Goal: Task Accomplishment & Management: Manage account settings

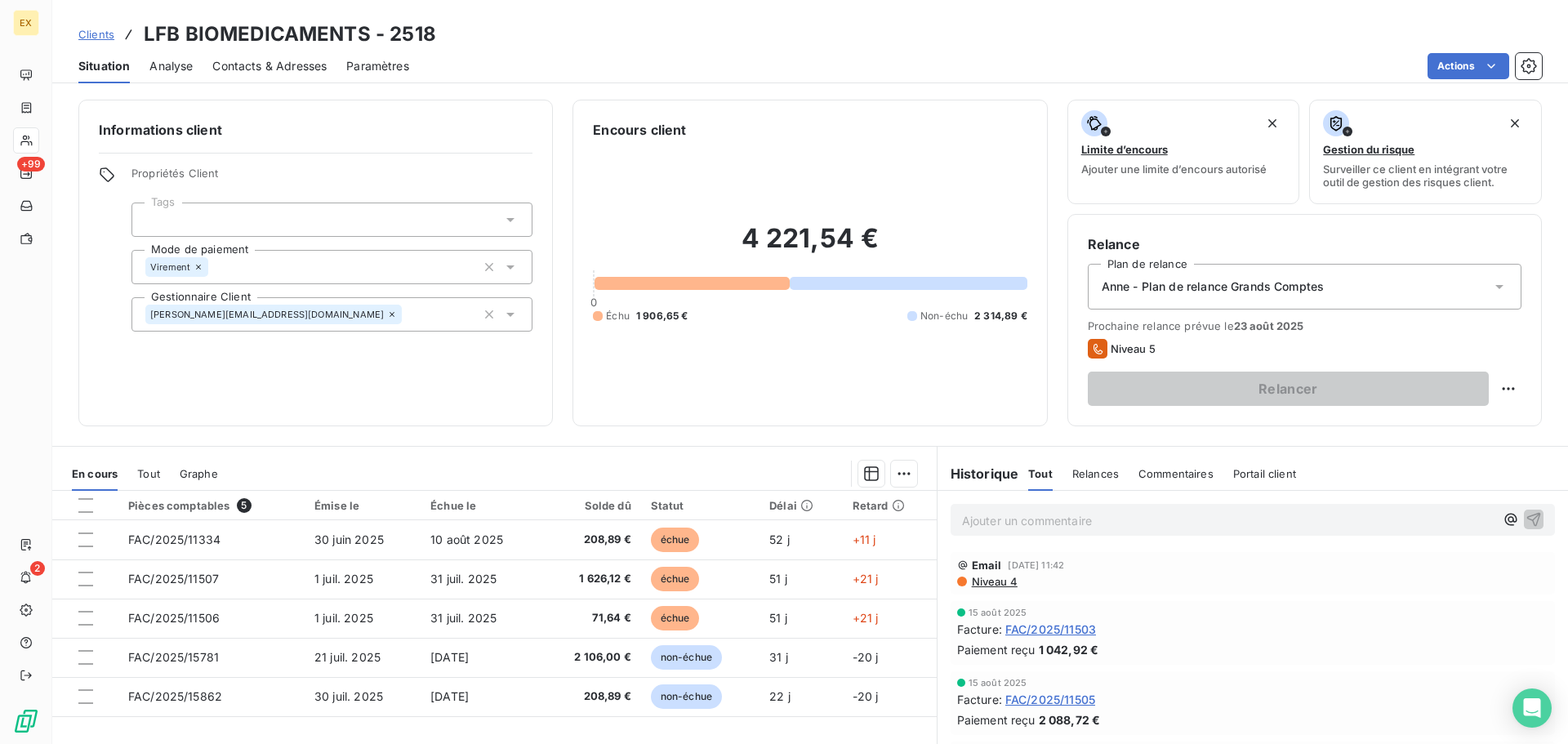
scroll to position [110, 0]
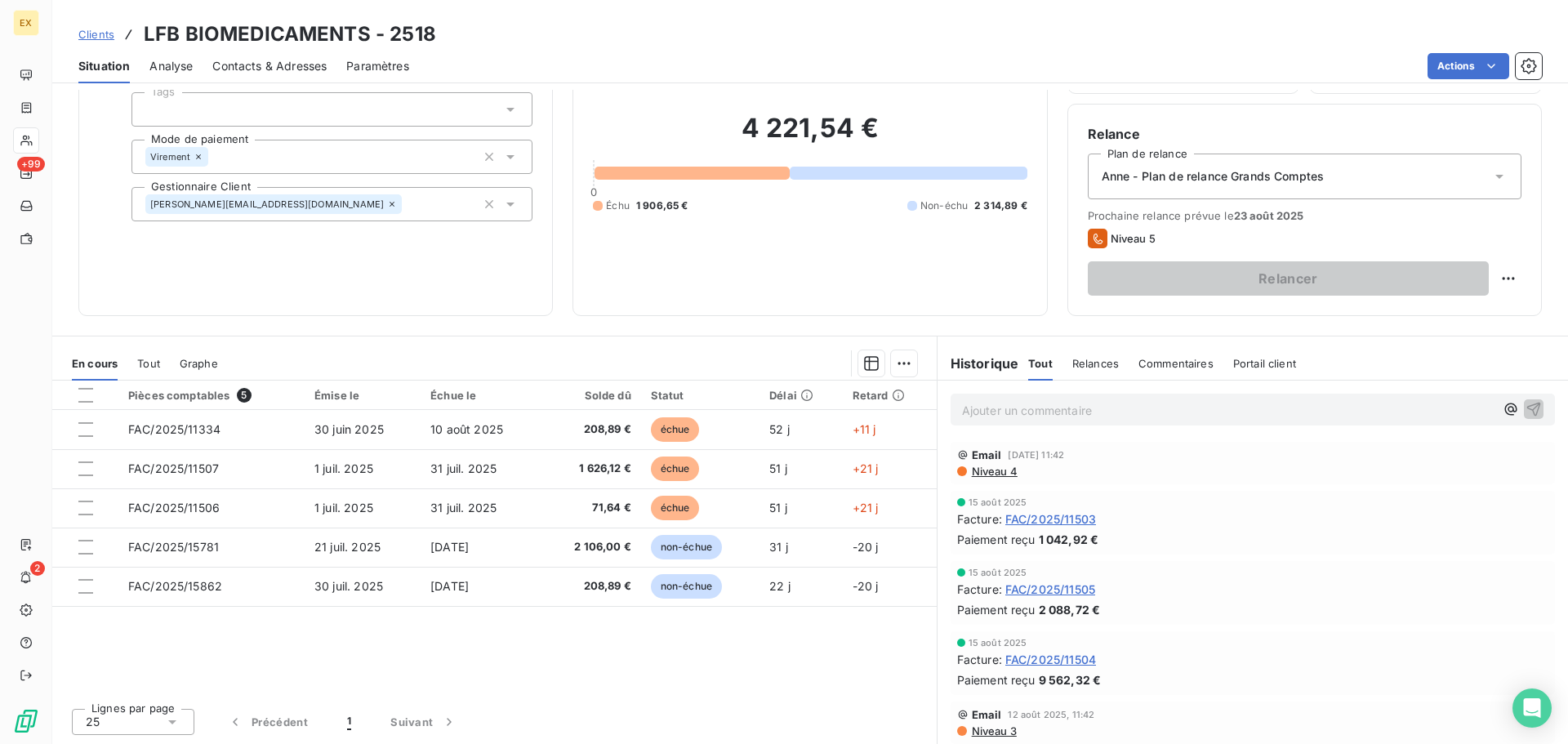
click at [90, 33] on span "Clients" at bounding box center [96, 35] width 36 height 13
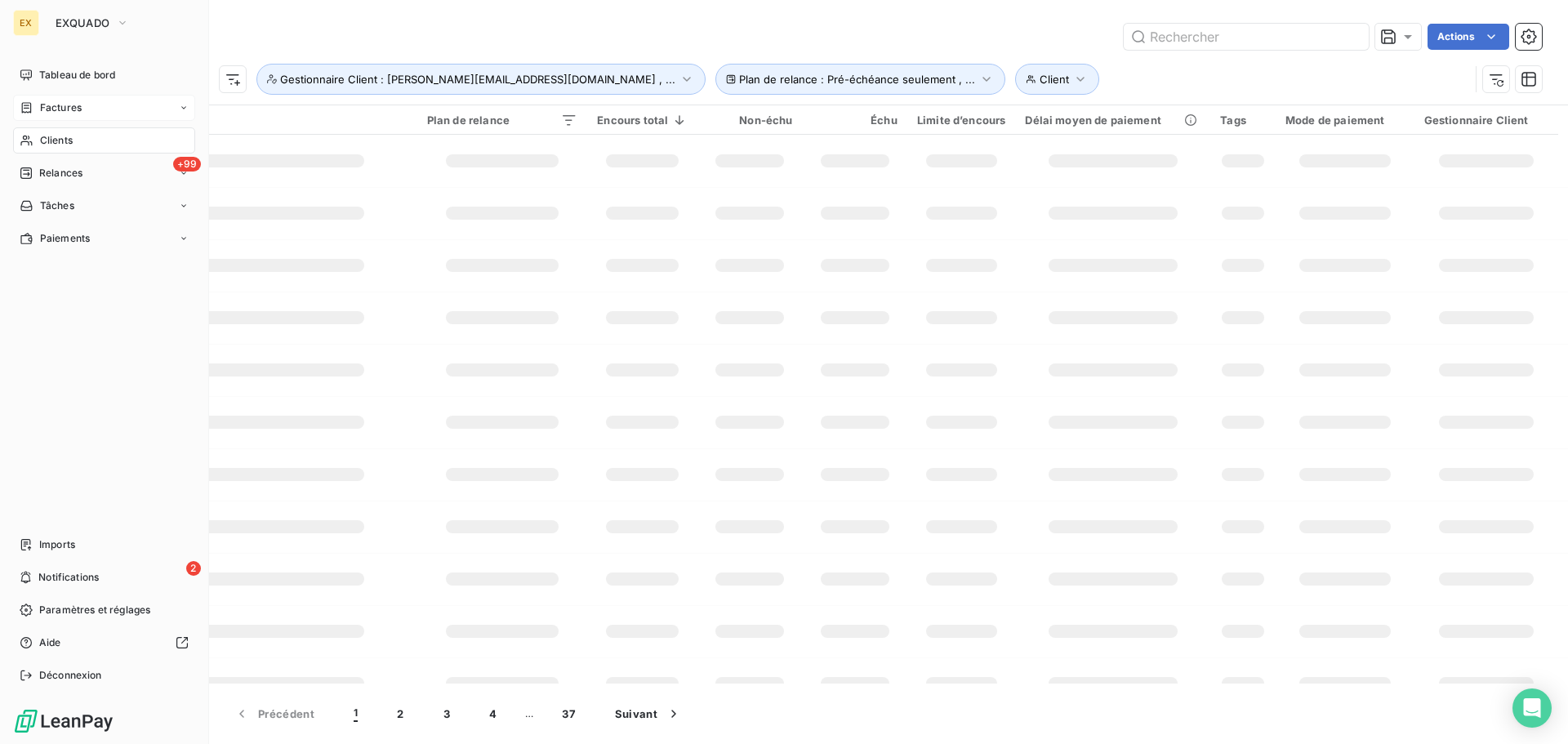
click at [58, 105] on span "Factures" at bounding box center [61, 108] width 42 height 15
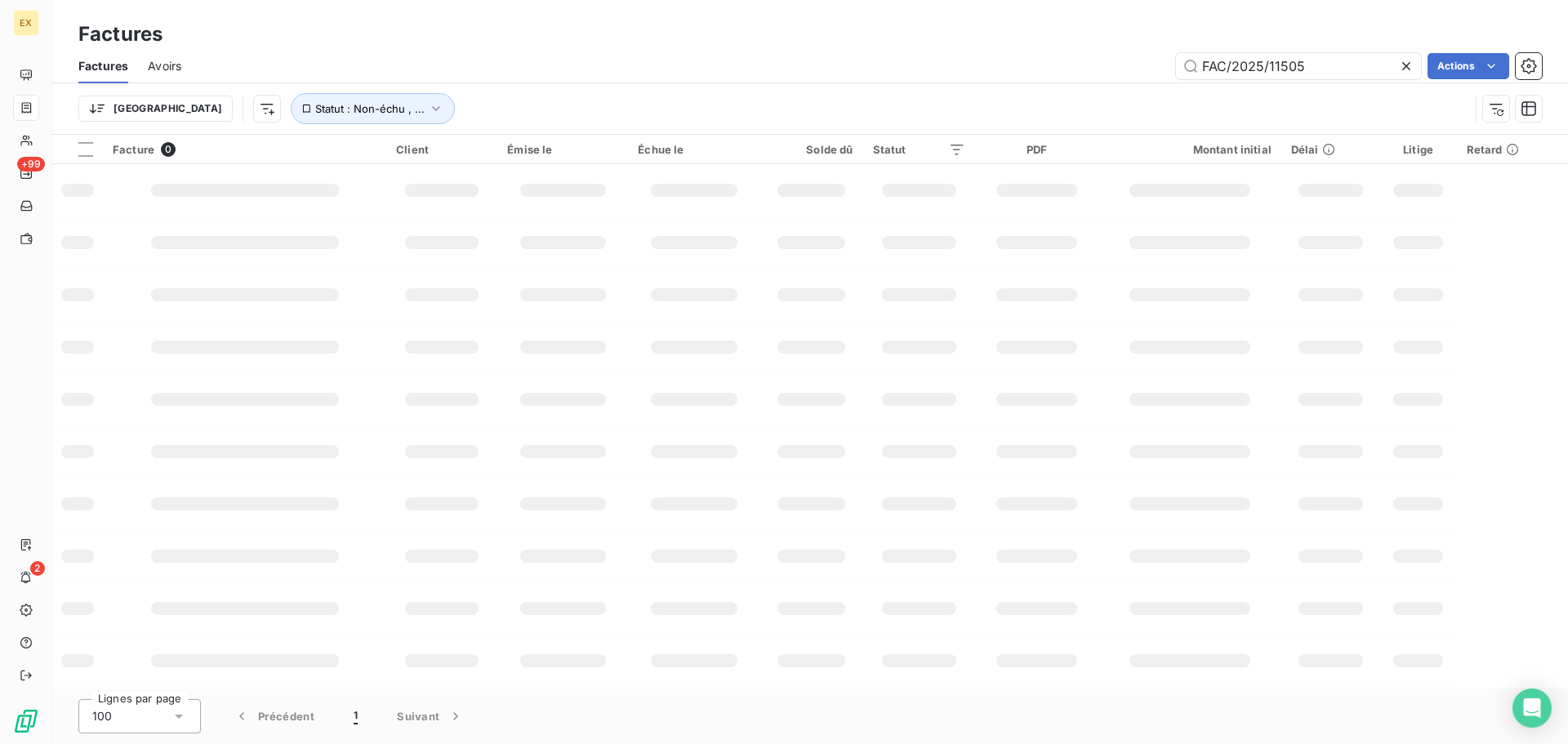
drag, startPoint x: 1338, startPoint y: 64, endPoint x: 960, endPoint y: 69, distance: 378.0
click at [961, 69] on div "FAC/2025/11505 Actions" at bounding box center [871, 65] width 1341 height 26
click at [1203, 64] on input "FAC/2025/10277" at bounding box center [1299, 65] width 245 height 26
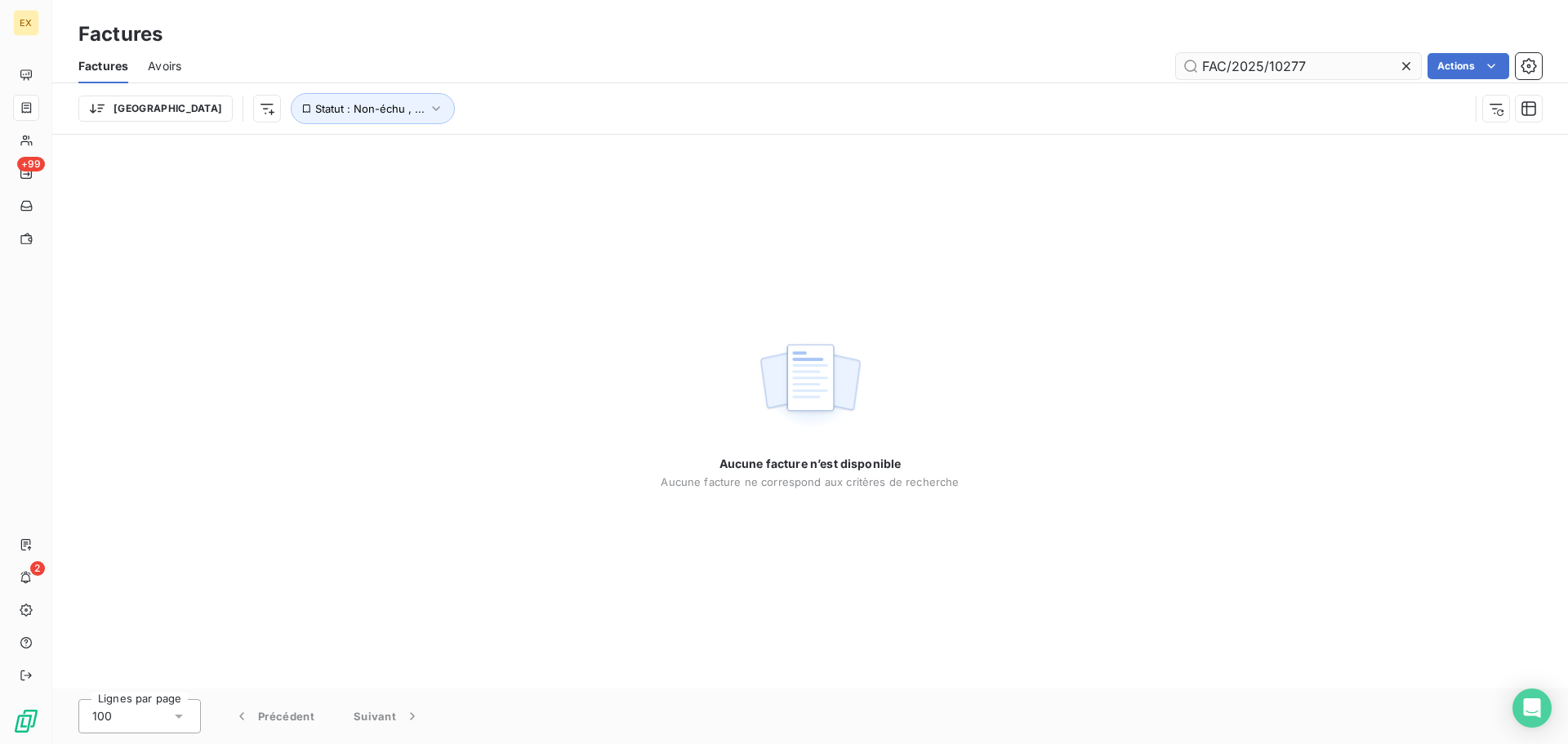
click at [1206, 60] on input "FAC/2025/10277" at bounding box center [1299, 65] width 245 height 26
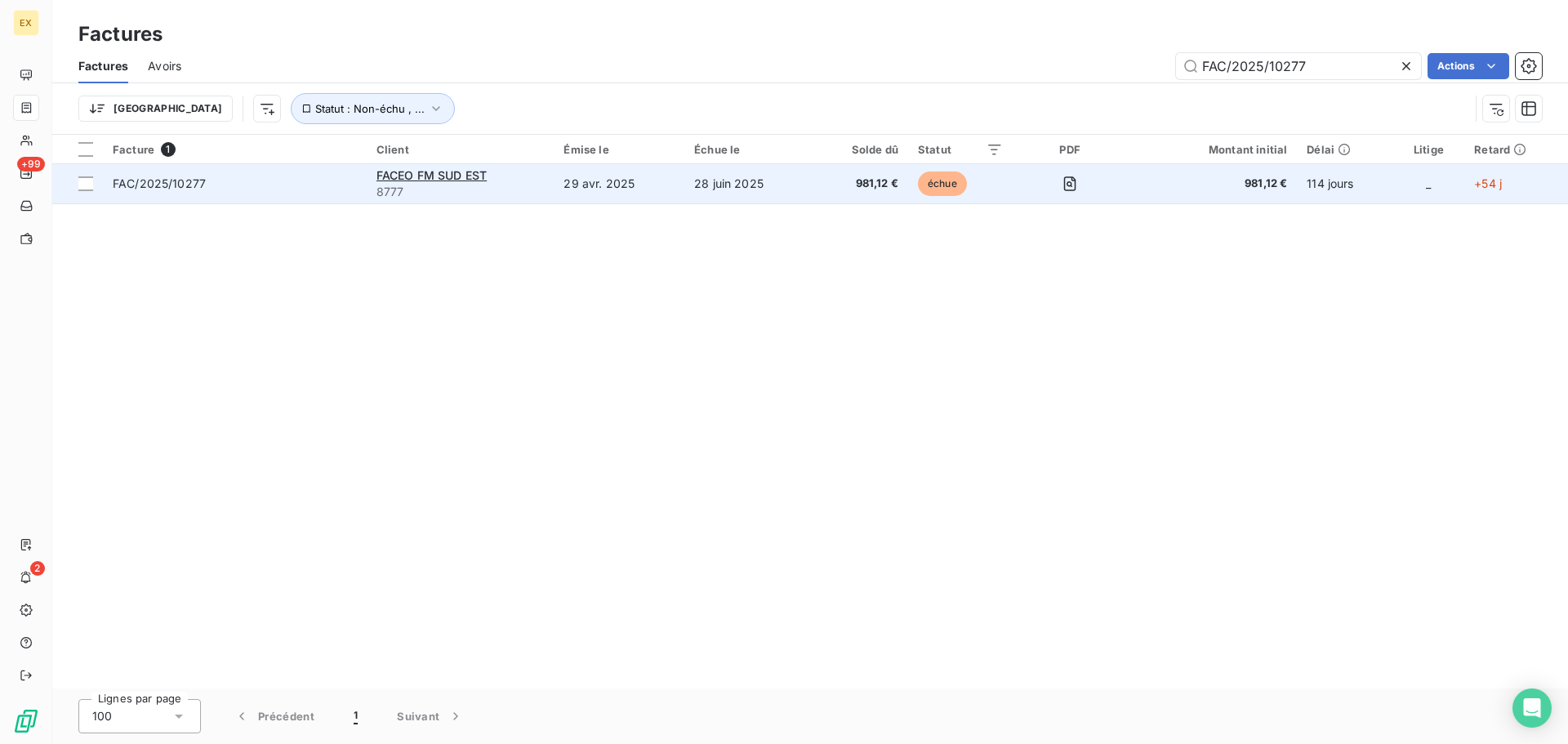
type input "FAC/2025/10277"
click at [257, 184] on span "FAC/2025/10277" at bounding box center [234, 184] width 244 height 16
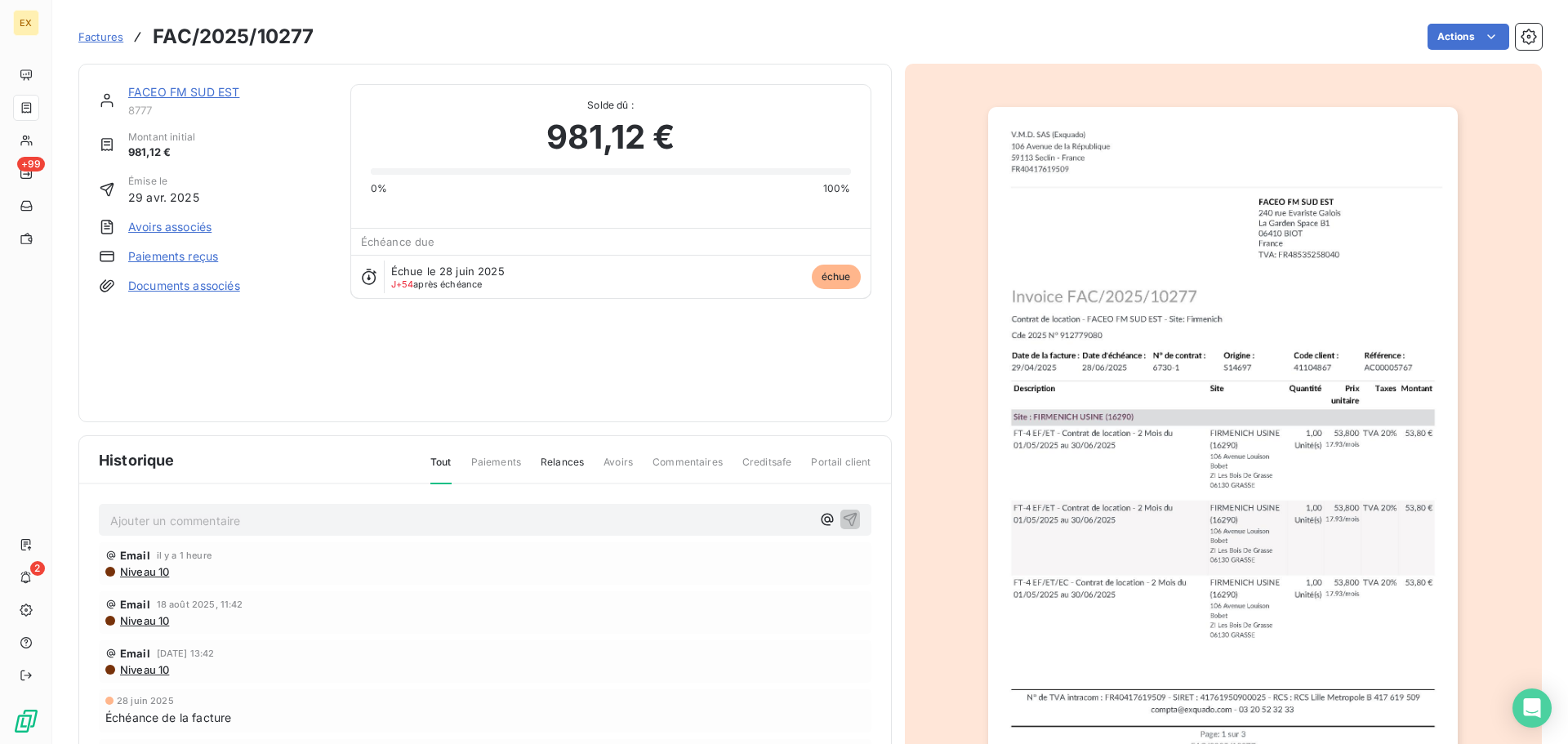
click at [194, 92] on link "FACEO FM SUD EST" at bounding box center [184, 91] width 111 height 14
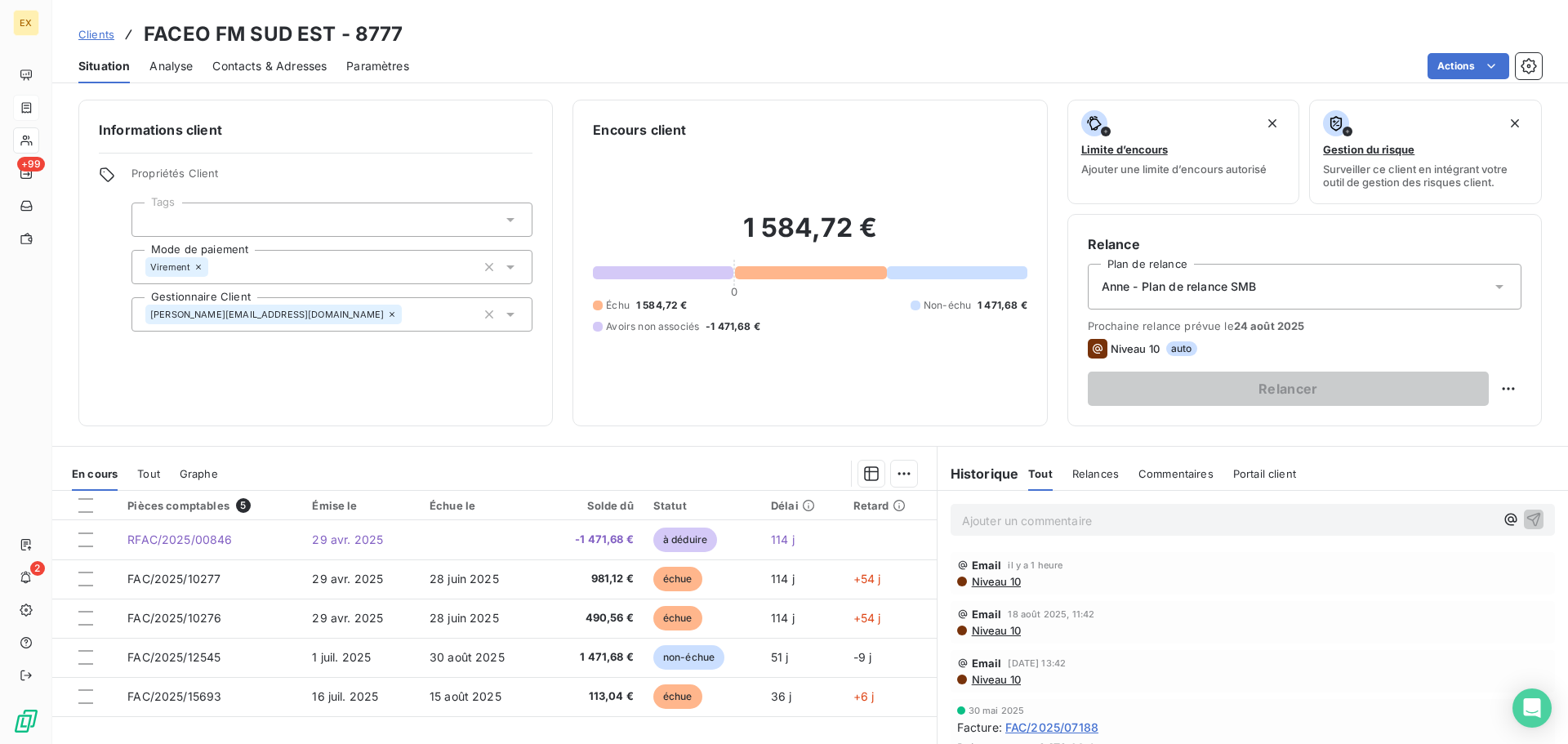
click at [294, 61] on span "Contacts & Adresses" at bounding box center [270, 66] width 114 height 16
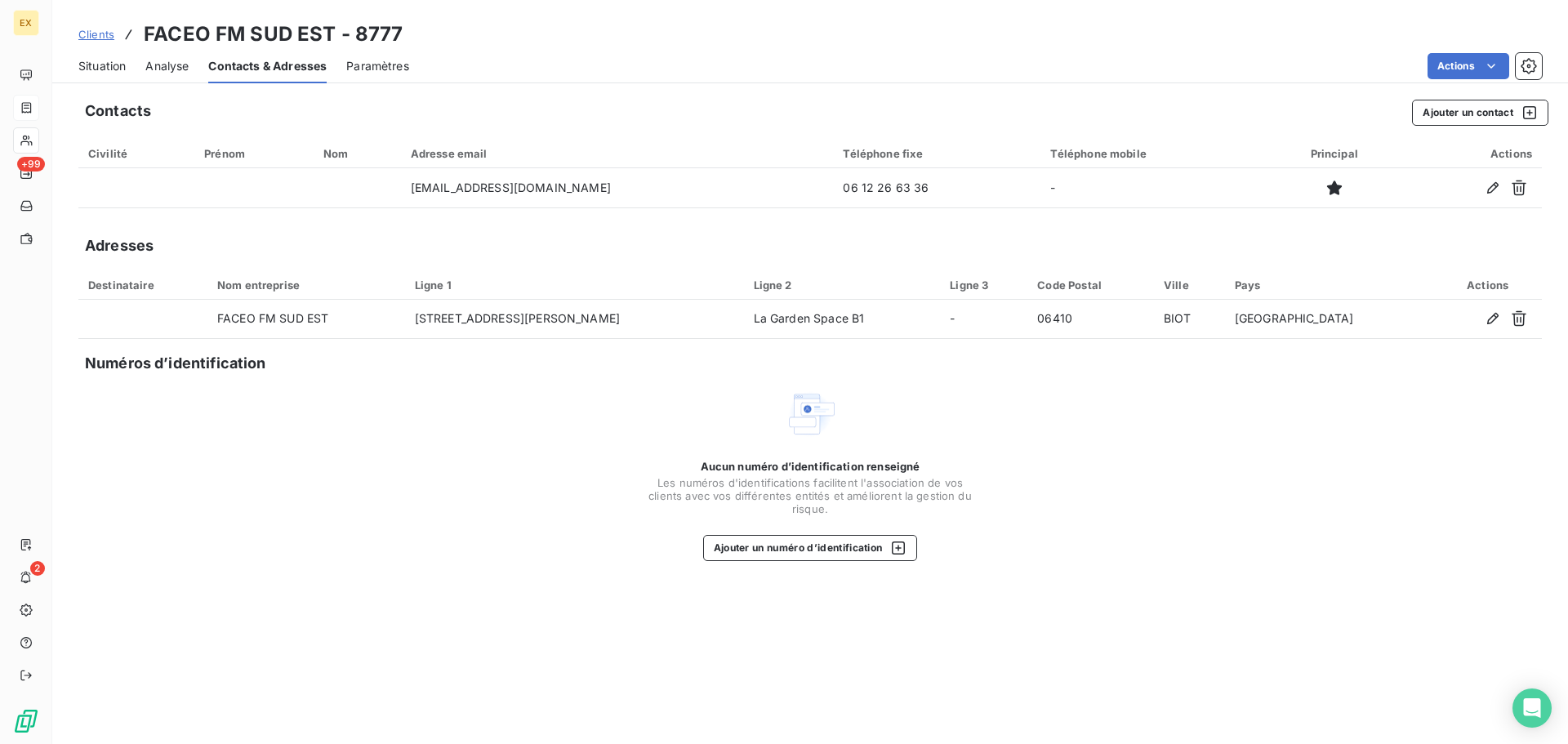
click at [116, 61] on span "Situation" at bounding box center [102, 66] width 47 height 16
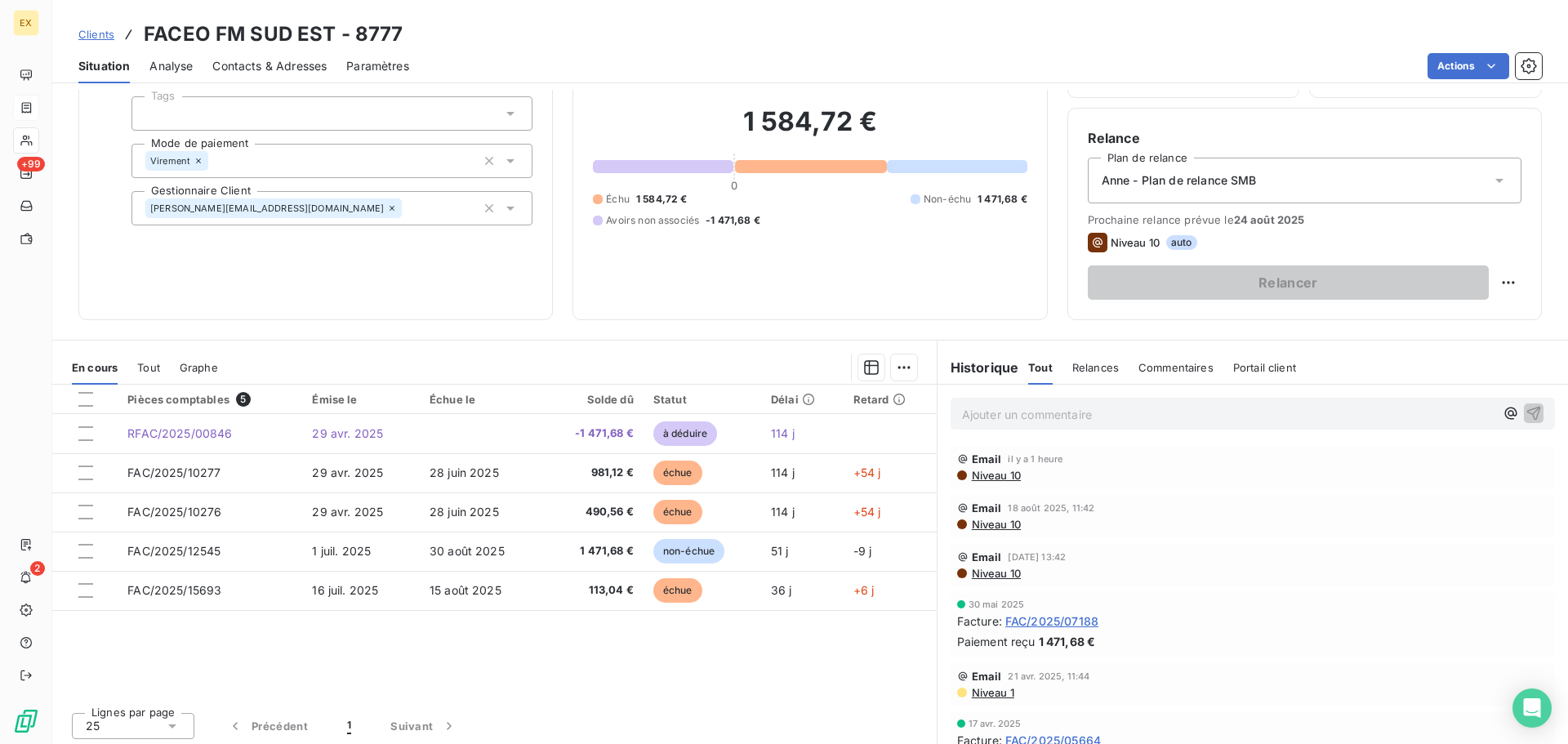
scroll to position [110, 0]
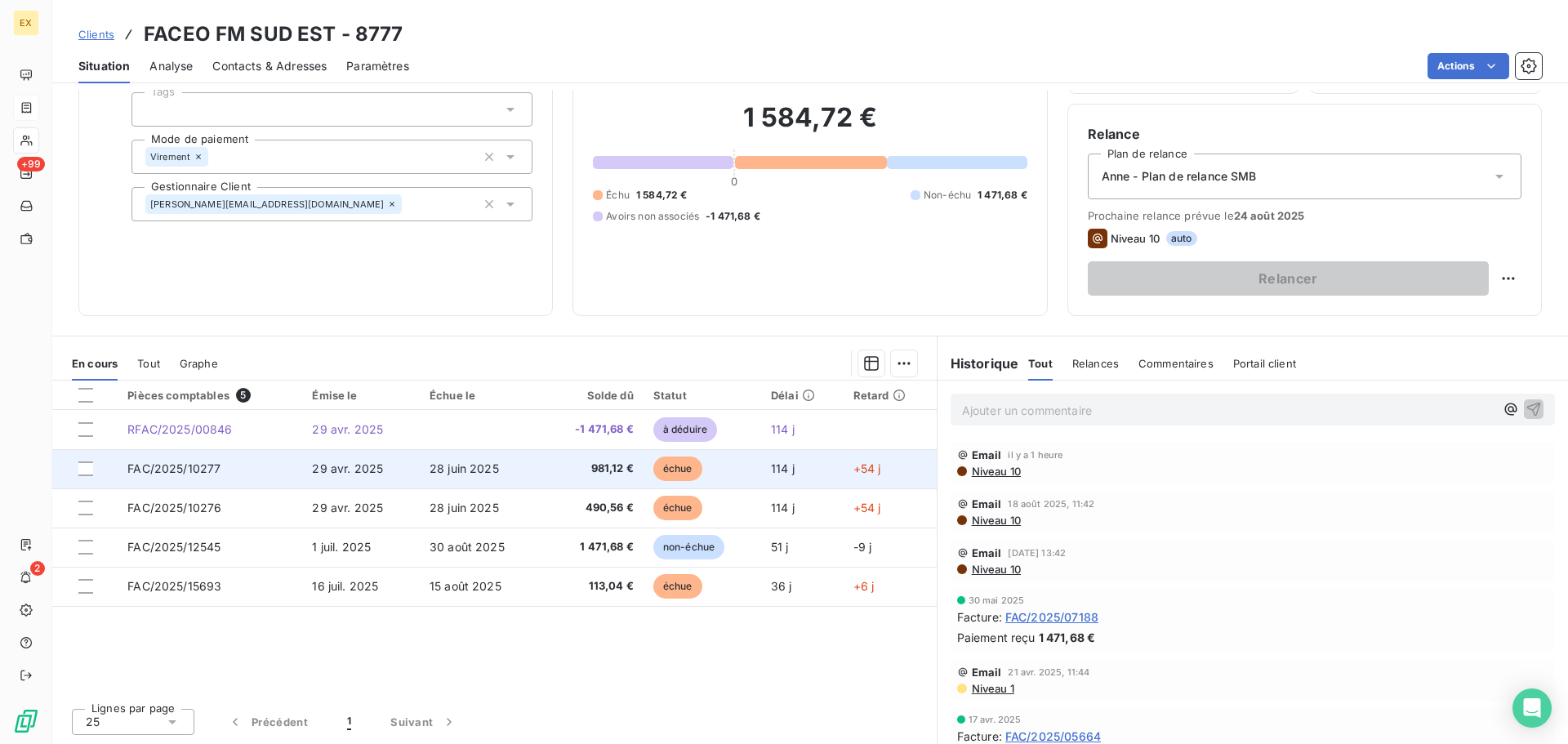
click at [199, 465] on span "FAC/2025/10277" at bounding box center [174, 468] width 93 height 14
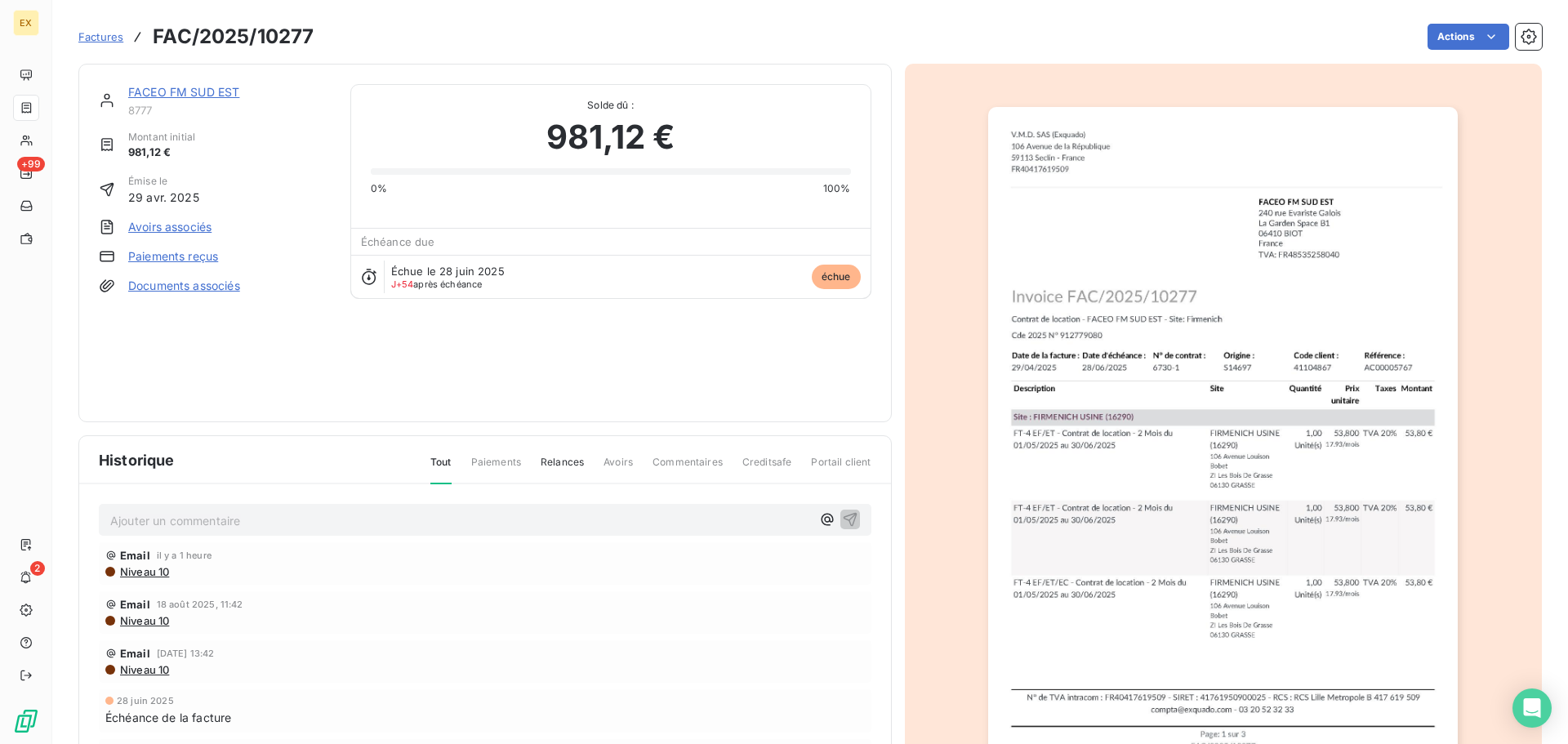
click at [97, 37] on span "Factures" at bounding box center [100, 36] width 45 height 13
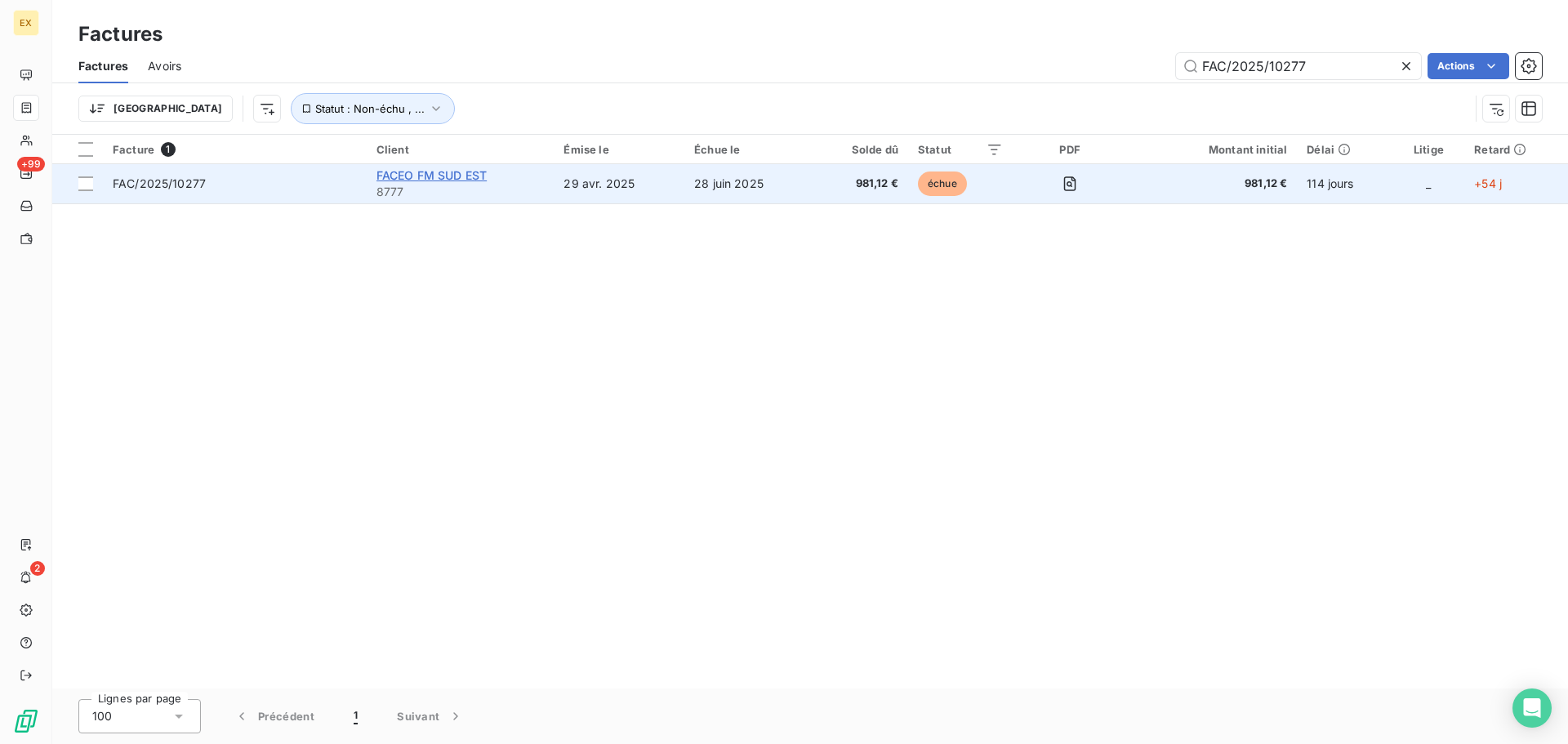
click at [432, 168] on span "FACEO FM SUD EST" at bounding box center [431, 174] width 110 height 14
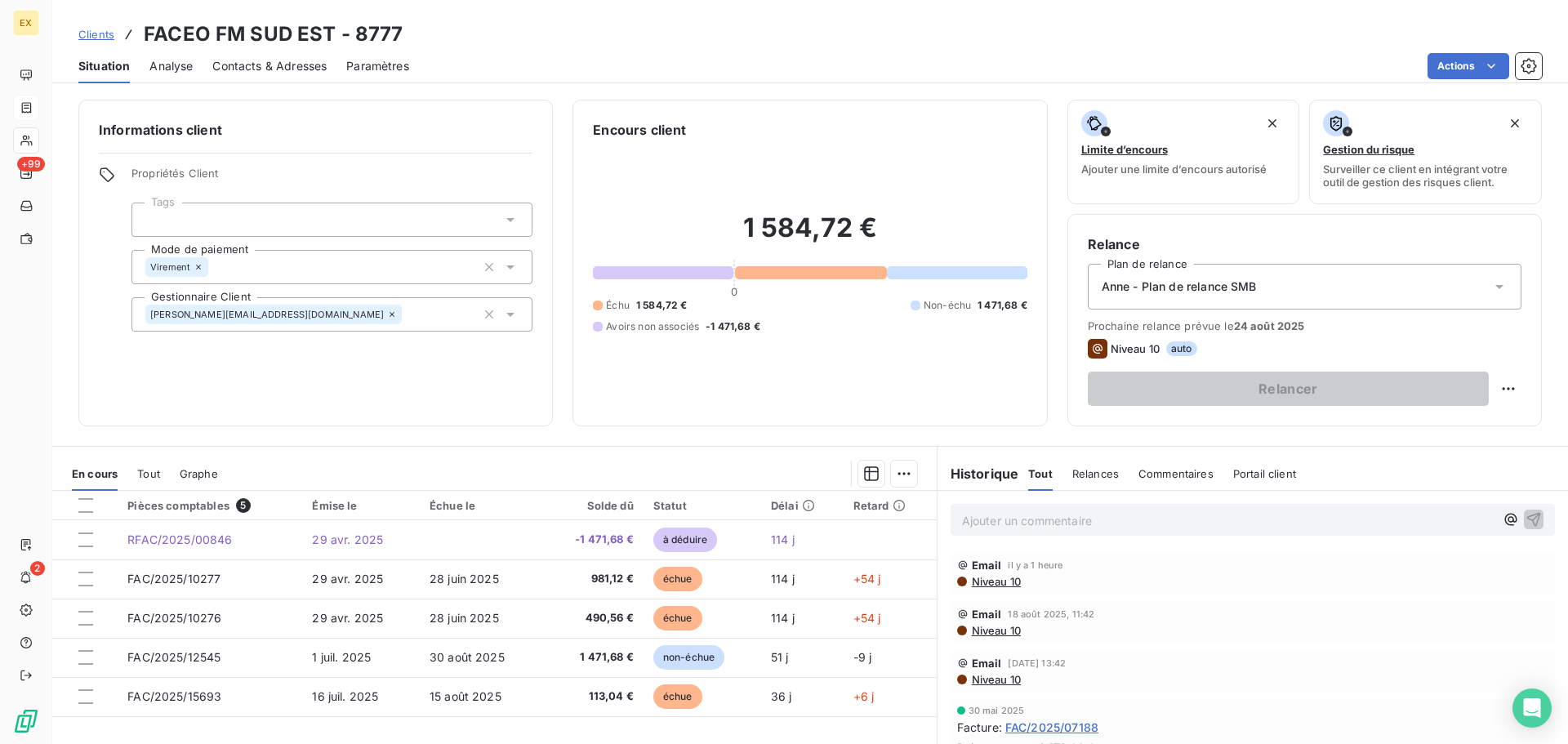
click at [294, 66] on span "Contacts & Adresses" at bounding box center [270, 66] width 114 height 16
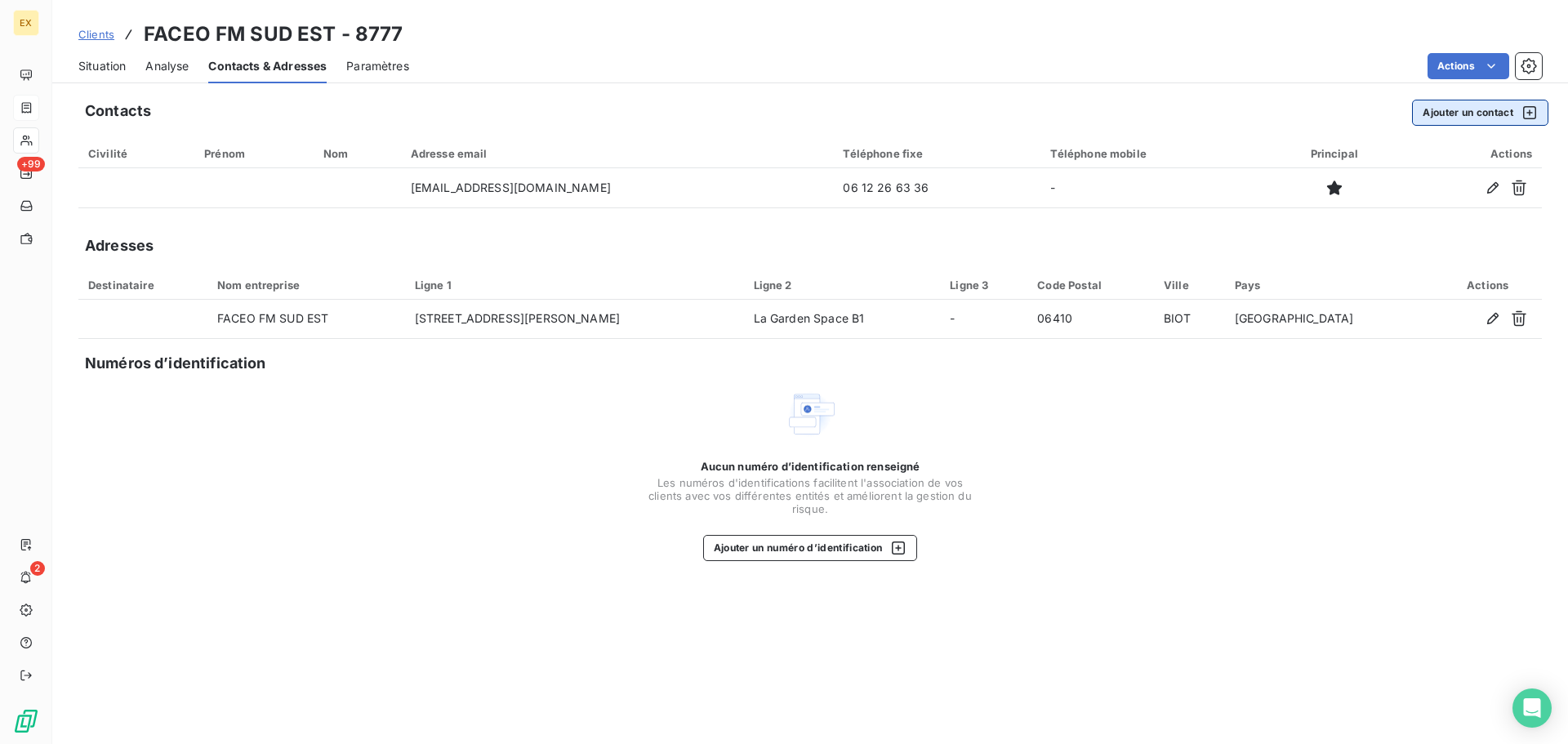
click at [1494, 104] on button "Ajouter un contact" at bounding box center [1480, 113] width 136 height 26
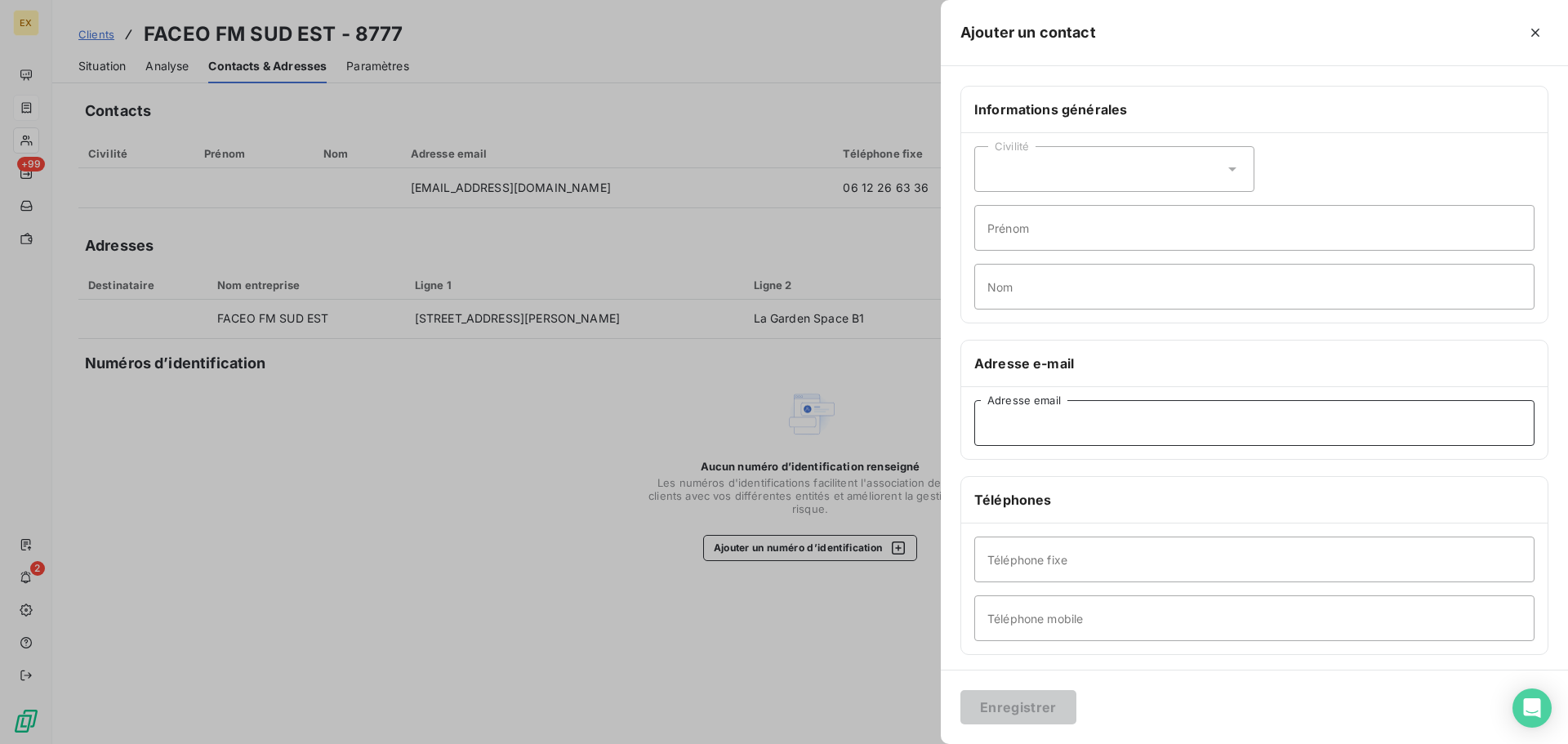
click at [1072, 424] on input "Adresse email" at bounding box center [1254, 423] width 561 height 45
paste input "[PERSON_NAME][EMAIL_ADDRESS][DOMAIN_NAME]"
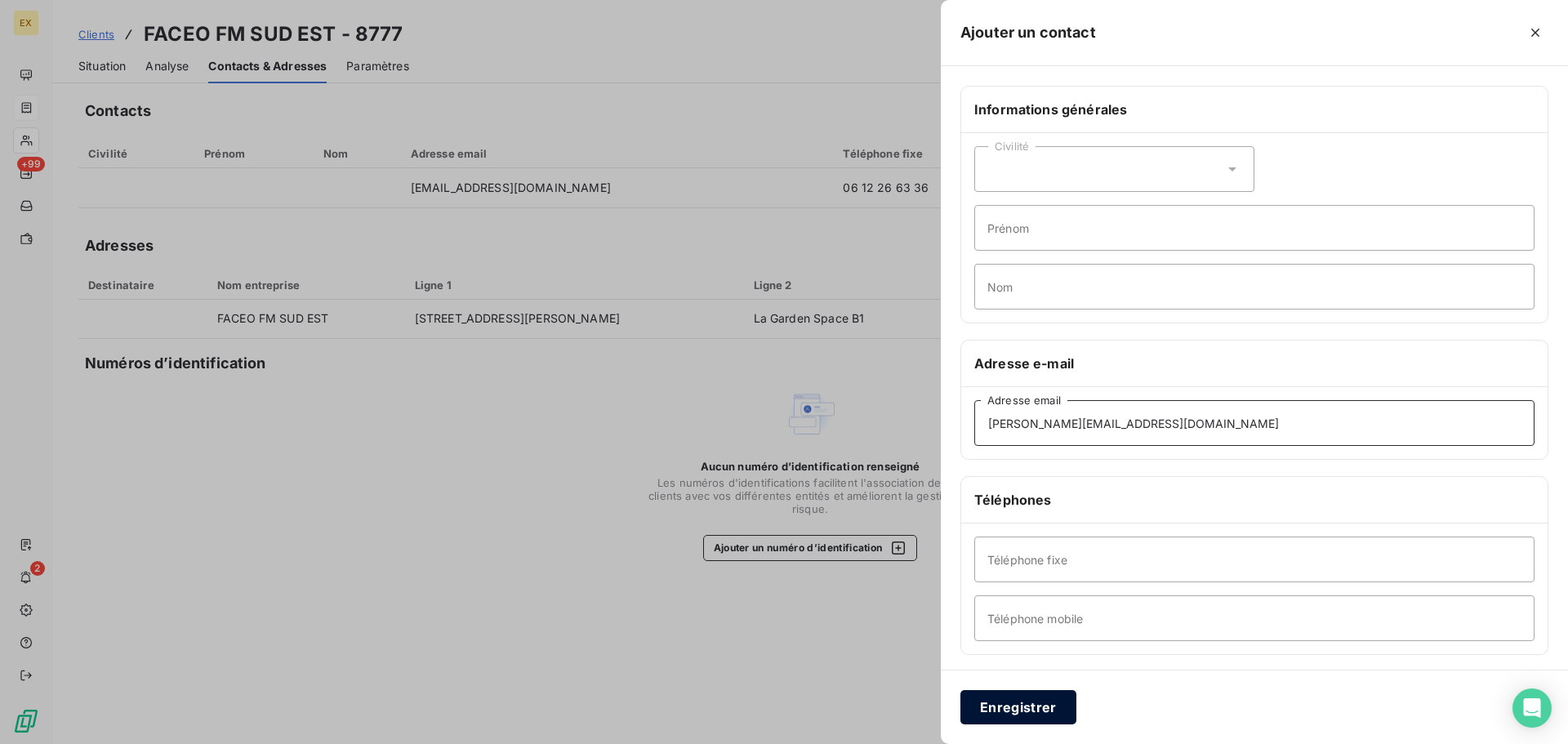
type input "[PERSON_NAME][EMAIL_ADDRESS][DOMAIN_NAME]"
click at [1013, 710] on button "Enregistrer" at bounding box center [1018, 708] width 116 height 35
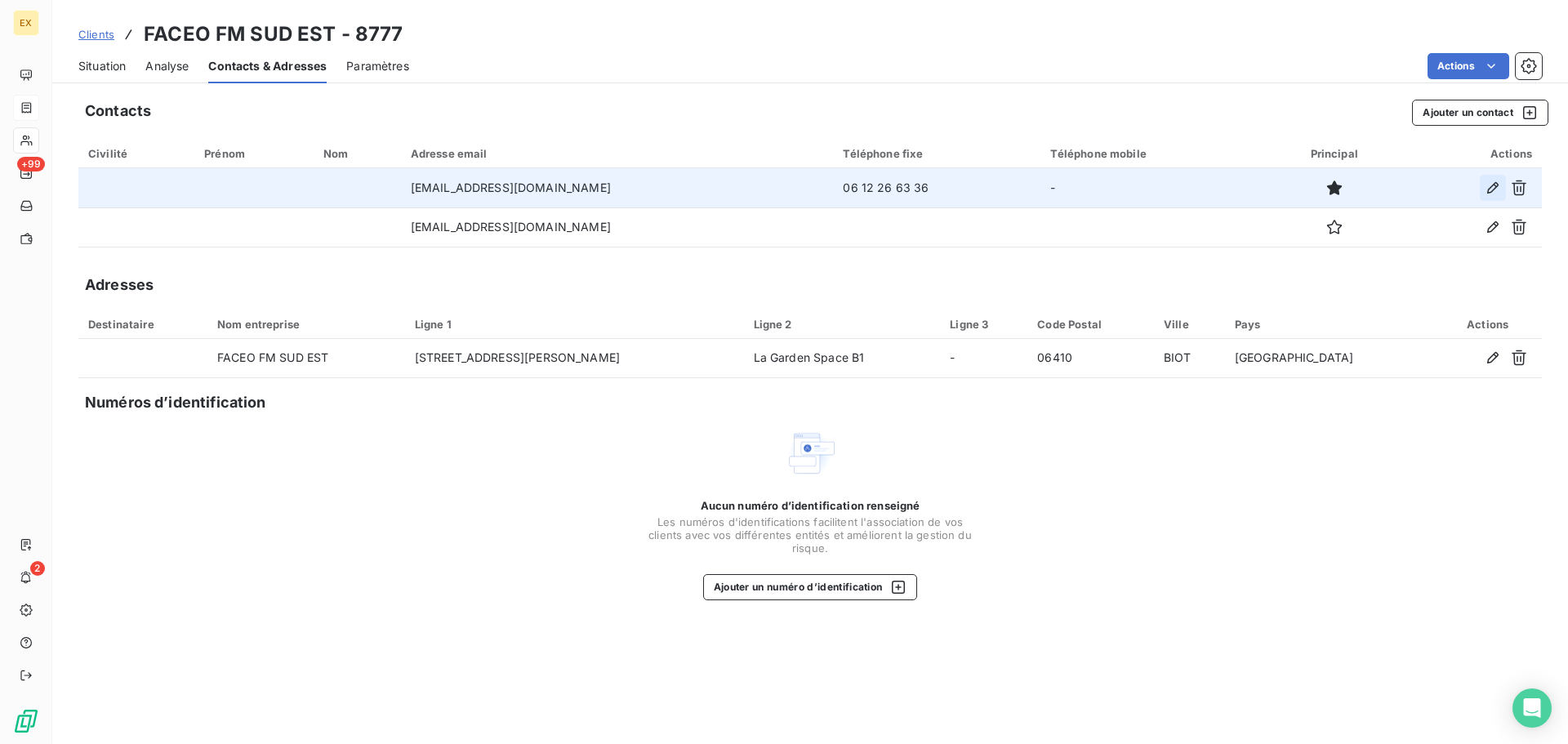
click at [1488, 182] on icon "button" at bounding box center [1493, 188] width 16 height 16
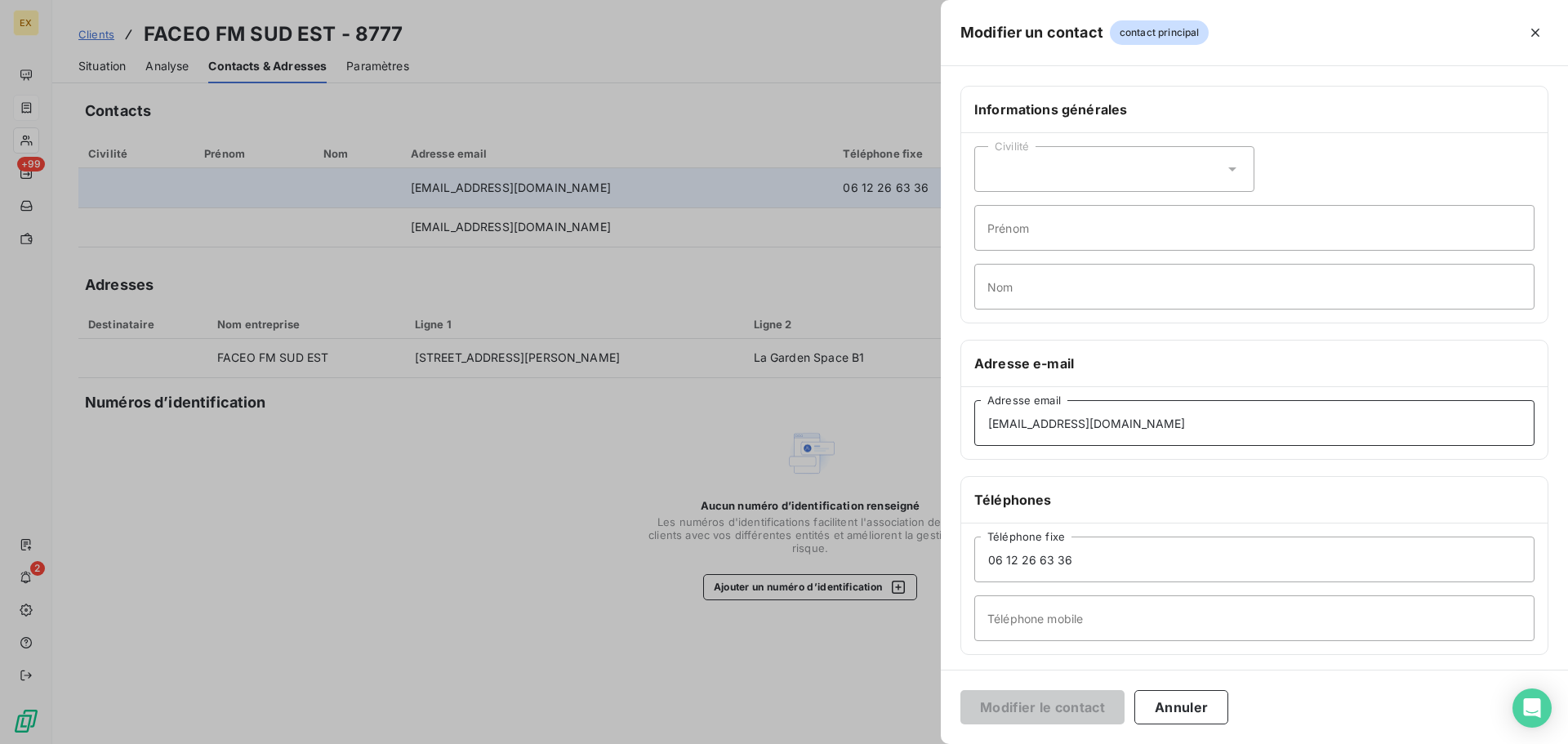
drag, startPoint x: 1249, startPoint y: 416, endPoint x: 637, endPoint y: 425, distance: 612.1
click at [640, 743] on div "Modifier un contact contact principal Informations générales Civilité Prénom No…" at bounding box center [784, 744] width 1568 height 0
paste input "facture.fournisseur-se"
type input "[EMAIL_ADDRESS][DOMAIN_NAME]"
click at [1019, 705] on button "Modifier le contact" at bounding box center [1042, 708] width 164 height 35
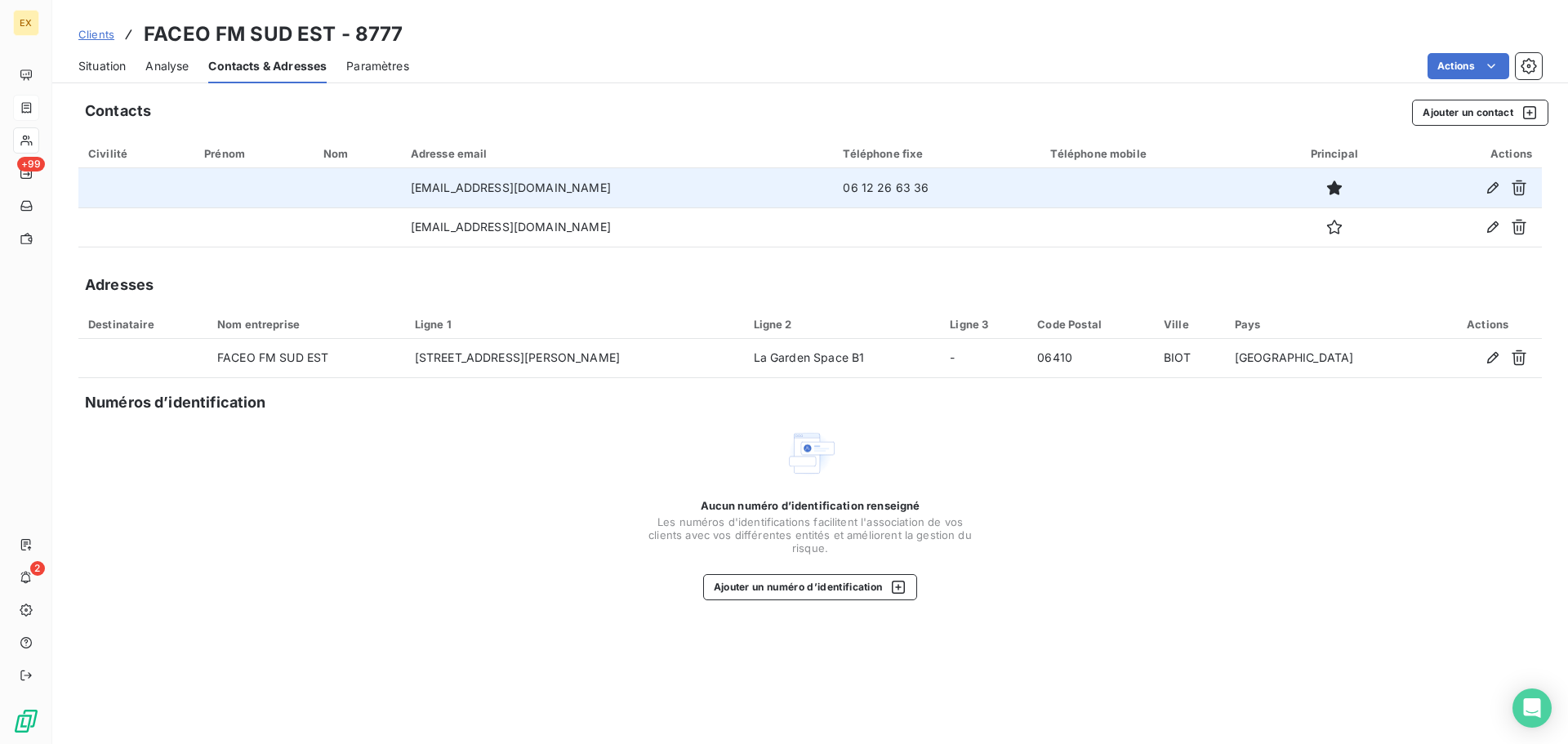
click at [165, 65] on span "Analyse" at bounding box center [167, 66] width 44 height 16
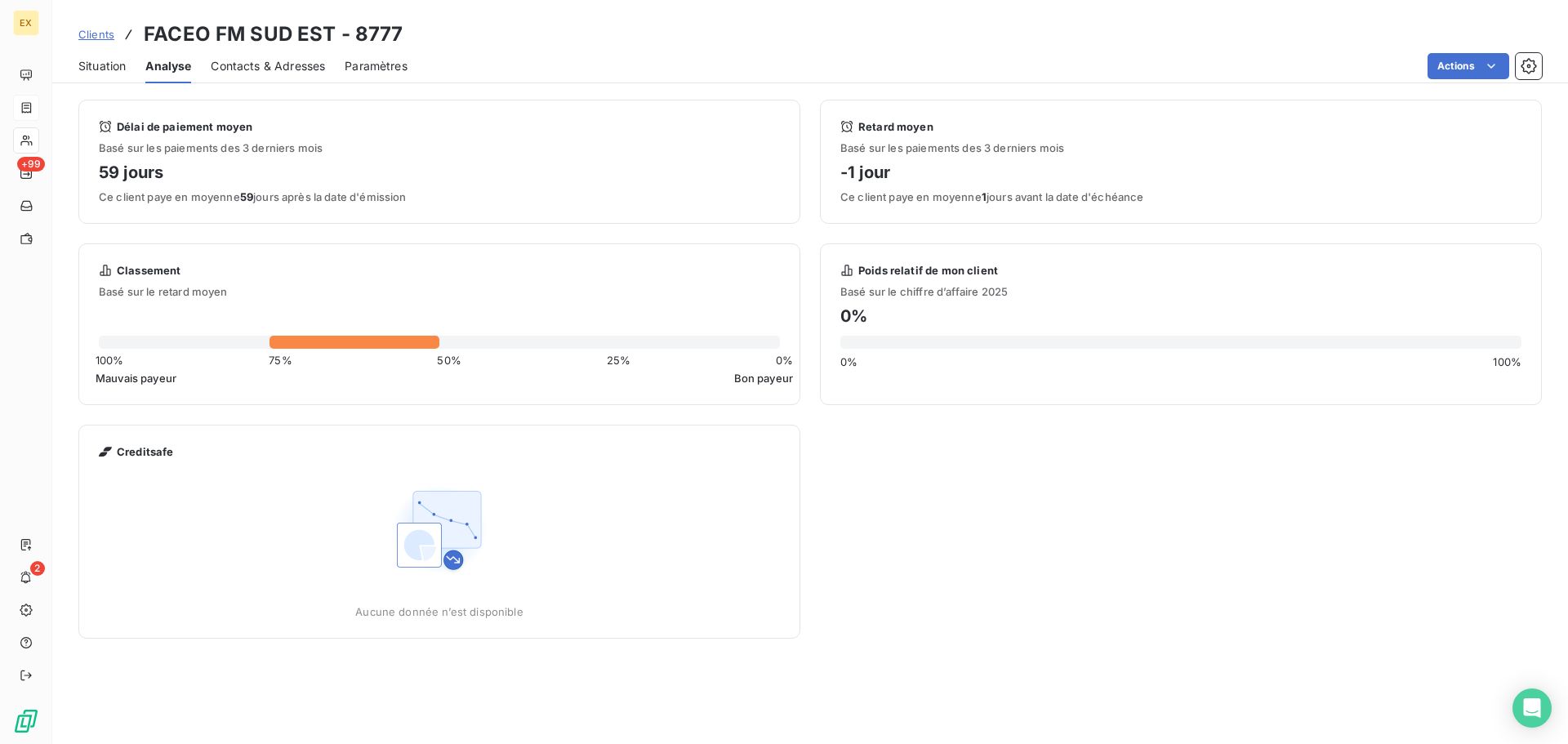
click at [114, 63] on span "Situation" at bounding box center [102, 66] width 47 height 16
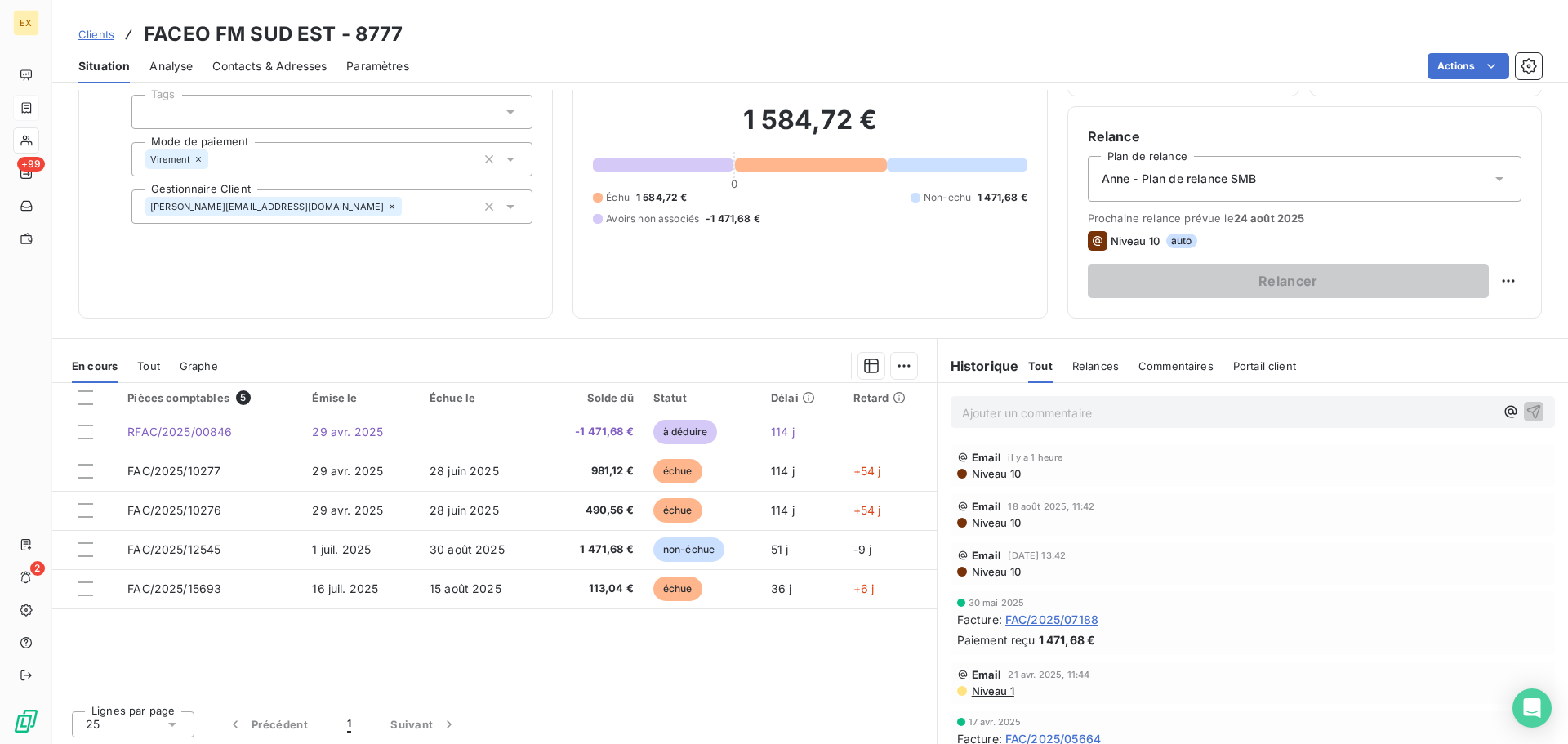
scroll to position [110, 0]
